Goal: Task Accomplishment & Management: Manage account settings

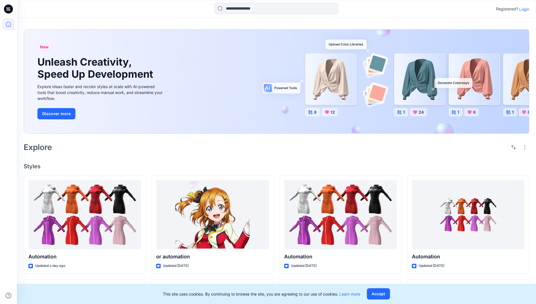
click at [523, 9] on p "Login" at bounding box center [524, 9] width 10 height 6
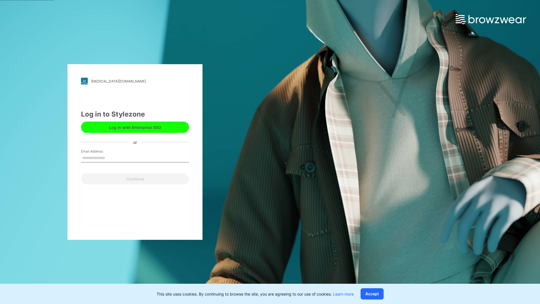
click at [111, 158] on input "Email Address" at bounding box center [135, 158] width 108 height 8
type input "**********"
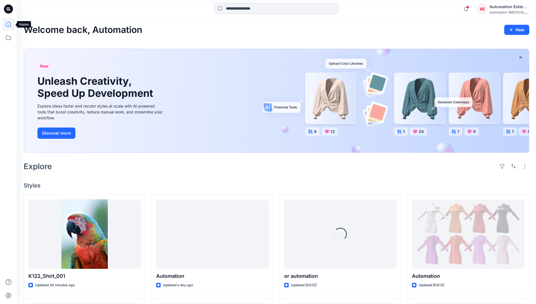
click at [11, 24] on icon at bounding box center [8, 24] width 5 height 5
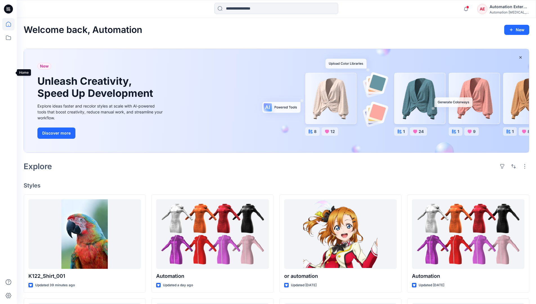
scroll to position [48, 0]
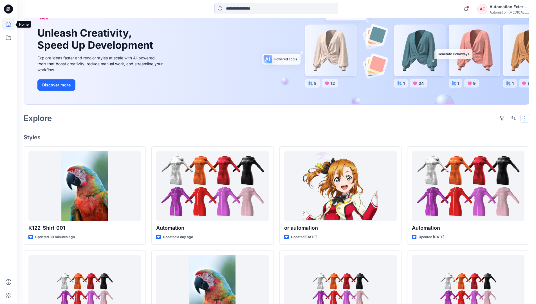
click at [526, 118] on button "button" at bounding box center [524, 118] width 9 height 9
click at [512, 118] on button "button" at bounding box center [513, 118] width 9 height 9
click at [489, 129] on p "Last update" at bounding box center [494, 132] width 35 height 6
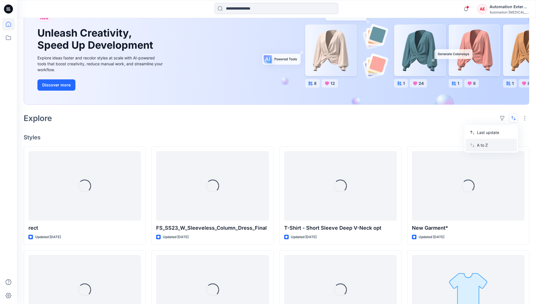
click at [484, 144] on p "A to Z" at bounding box center [494, 145] width 35 height 6
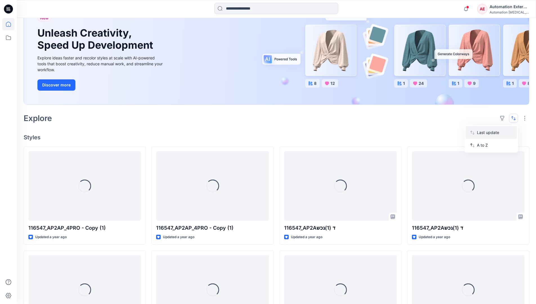
click at [484, 131] on p "Last update" at bounding box center [494, 132] width 35 height 6
click at [483, 147] on p "A to Z" at bounding box center [494, 145] width 35 height 6
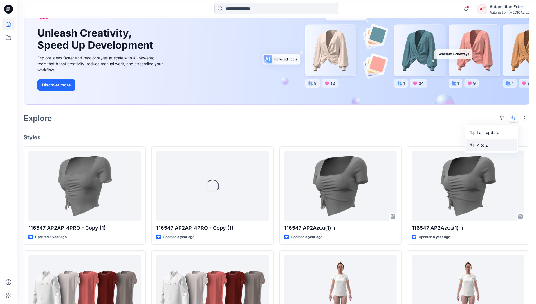
click at [483, 145] on p "A to Z" at bounding box center [494, 145] width 35 height 6
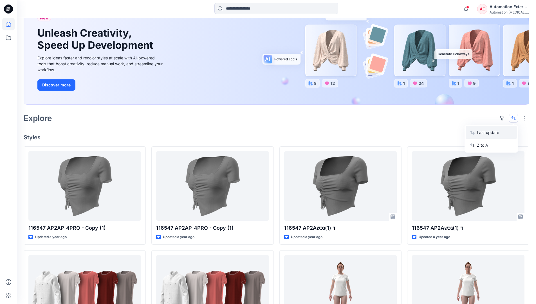
click at [483, 134] on p "Last update" at bounding box center [494, 132] width 35 height 6
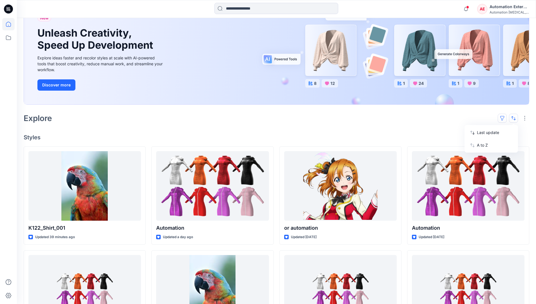
click at [505, 118] on button "button" at bounding box center [502, 118] width 9 height 9
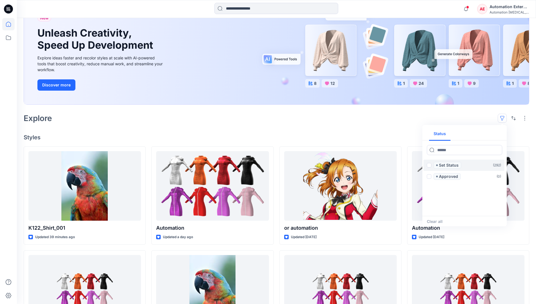
click at [429, 166] on span at bounding box center [429, 165] width 5 height 5
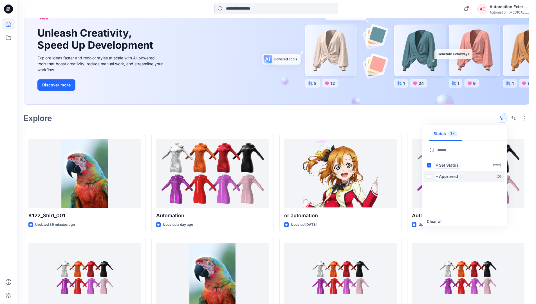
click at [430, 176] on span at bounding box center [429, 176] width 5 height 5
click at [429, 166] on icon at bounding box center [429, 165] width 3 height 2
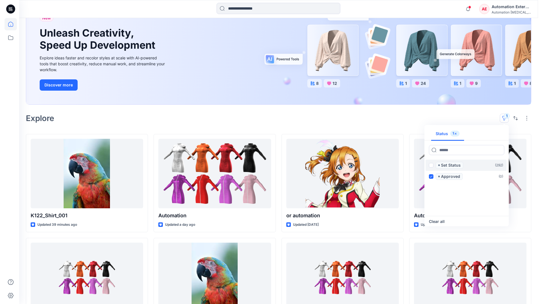
scroll to position [44, 0]
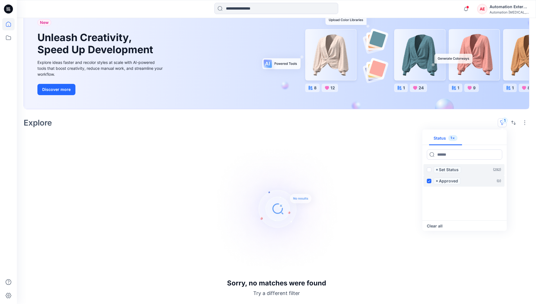
click at [430, 180] on icon at bounding box center [429, 181] width 3 height 2
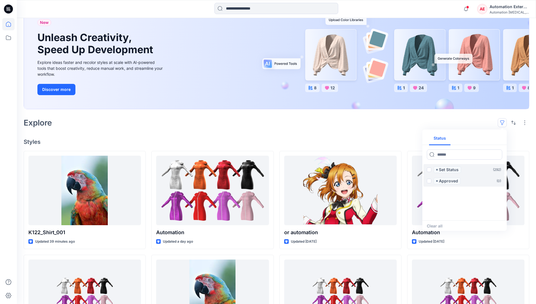
click at [485, 139] on div "Status" at bounding box center [464, 138] width 84 height 13
click at [444, 138] on button "Status" at bounding box center [439, 139] width 21 height 14
click at [448, 156] on input at bounding box center [464, 154] width 75 height 10
type input "******"
click at [450, 170] on p "Set Status" at bounding box center [449, 169] width 20 height 7
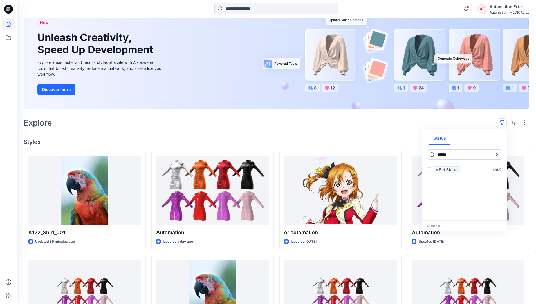
click at [499, 156] on icon at bounding box center [497, 154] width 5 height 5
click at [444, 140] on button "Status" at bounding box center [439, 139] width 21 height 14
click at [449, 170] on p "Set Status" at bounding box center [449, 169] width 20 height 7
click at [430, 170] on span at bounding box center [429, 169] width 5 height 5
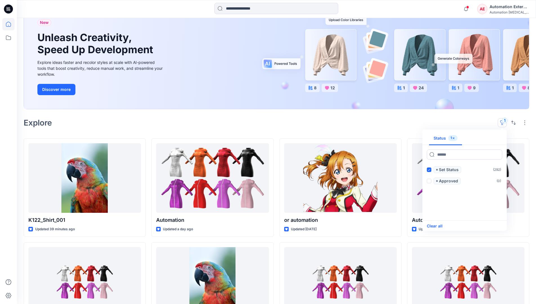
click at [439, 226] on button "Clear all" at bounding box center [435, 226] width 16 height 7
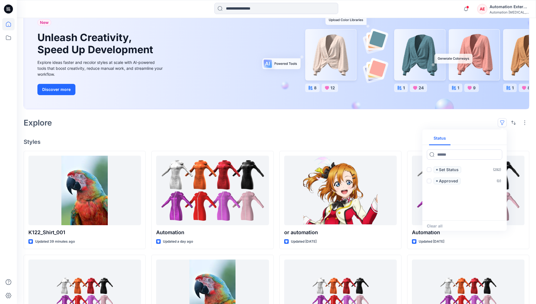
click at [504, 121] on button "button" at bounding box center [502, 122] width 9 height 9
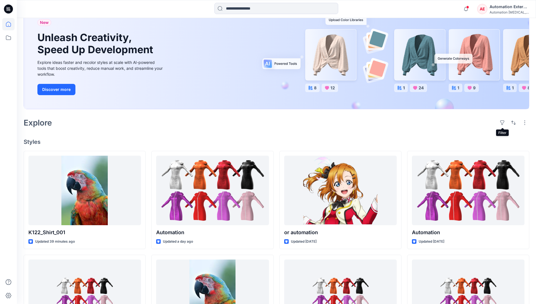
click at [510, 9] on div "Automation External" at bounding box center [509, 6] width 39 height 7
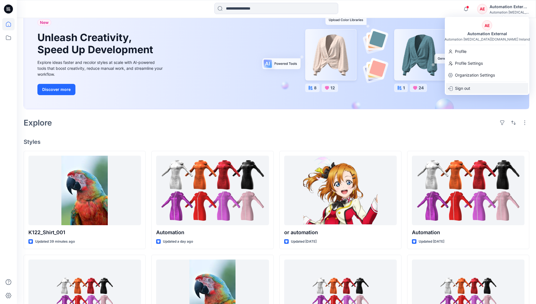
click at [473, 88] on div "Sign out" at bounding box center [487, 88] width 82 height 11
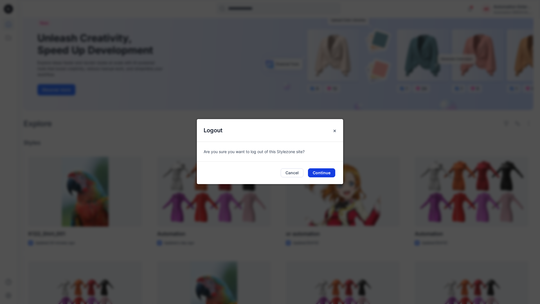
click at [325, 171] on button "Continue" at bounding box center [321, 172] width 27 height 9
